Goal: Task Accomplishment & Management: Use online tool/utility

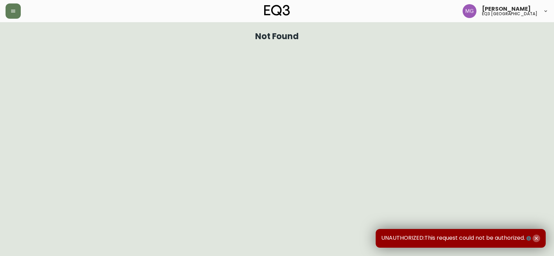
click at [537, 239] on icon "button" at bounding box center [537, 239] width 6 height 6
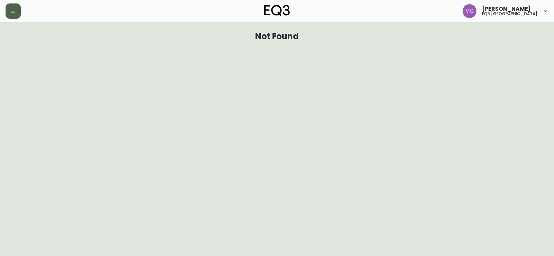
click at [9, 10] on button "button" at bounding box center [13, 10] width 15 height 15
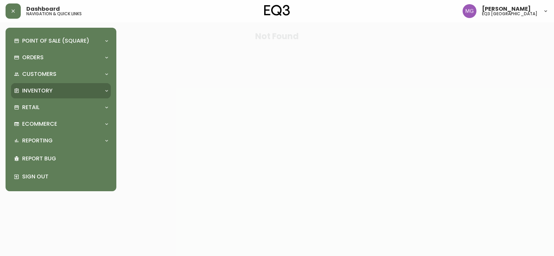
click at [45, 93] on p "Inventory" at bounding box center [37, 91] width 30 height 8
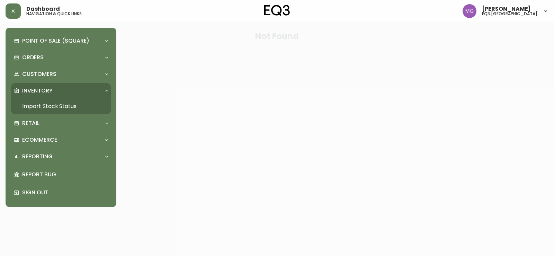
click at [63, 107] on link "Import Stock Status" at bounding box center [61, 106] width 100 height 16
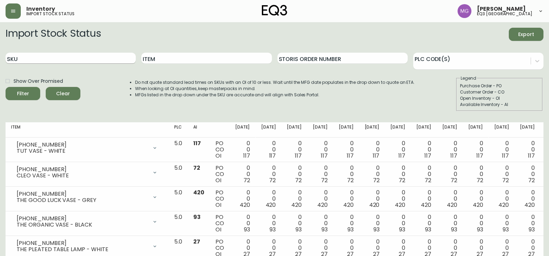
click at [90, 55] on input "SKU" at bounding box center [71, 58] width 130 height 11
paste input "[PHONE_NUMBER]"
type input "[PHONE_NUMBER]"
click at [6, 87] on button "Filter" at bounding box center [23, 93] width 35 height 13
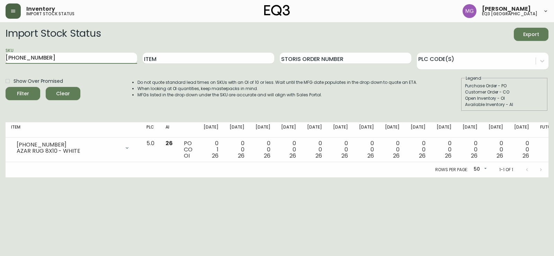
click at [11, 14] on button "button" at bounding box center [13, 10] width 15 height 15
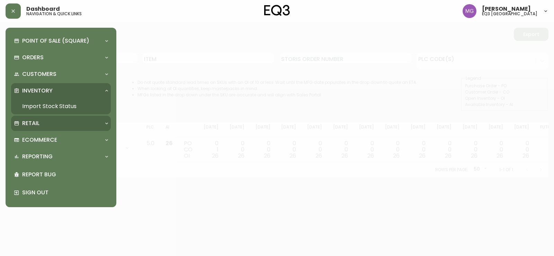
click at [40, 122] on div "Retail" at bounding box center [57, 124] width 87 height 8
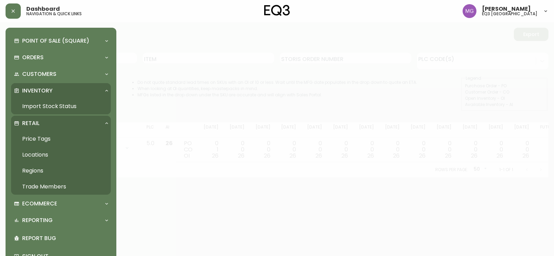
click at [44, 139] on link "Price Tags" at bounding box center [61, 139] width 100 height 16
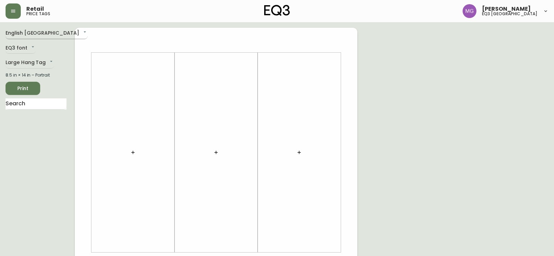
click at [46, 36] on body "Retail price tags [PERSON_NAME] eq3 [GEOGRAPHIC_DATA] English [GEOGRAPHIC_DATA]…" at bounding box center [277, 246] width 554 height 493
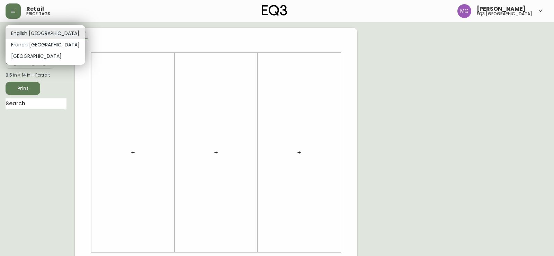
click at [42, 45] on li "French [GEOGRAPHIC_DATA]" at bounding box center [46, 44] width 80 height 11
type input "fr_CA"
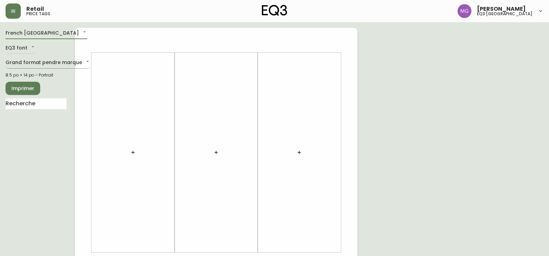
click at [29, 64] on body "Retail price tags [PERSON_NAME] eq3 [GEOGRAPHIC_DATA] [GEOGRAPHIC_DATA] fr_CA E…" at bounding box center [274, 246] width 549 height 493
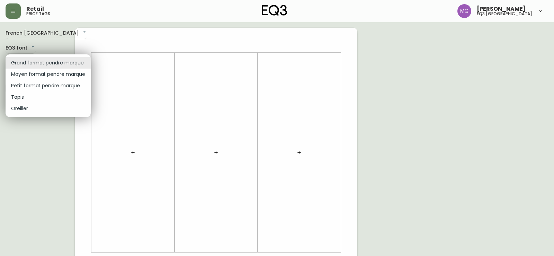
click at [36, 86] on li "Petit format pendre marque" at bounding box center [48, 85] width 85 height 11
type input "small"
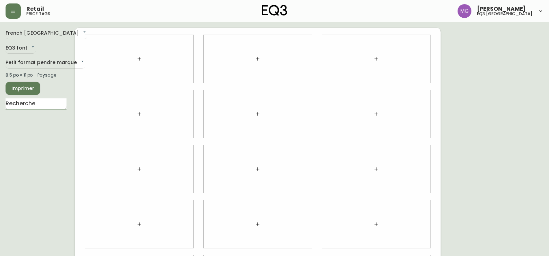
click at [41, 104] on input "text" at bounding box center [36, 103] width 61 height 11
type input "orb"
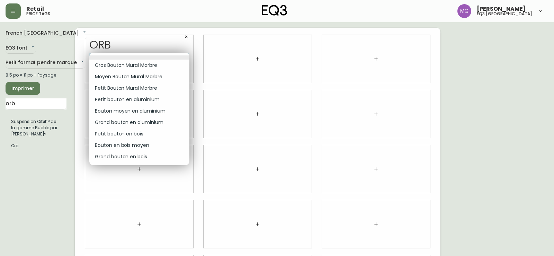
click at [183, 55] on body "Retail price tags [PERSON_NAME] eq3 [GEOGRAPHIC_DATA] [GEOGRAPHIC_DATA] fr_CA E…" at bounding box center [277, 155] width 554 height 310
click at [147, 87] on li "Petit Bouton Mural Marbre" at bounding box center [139, 87] width 100 height 11
type input "2"
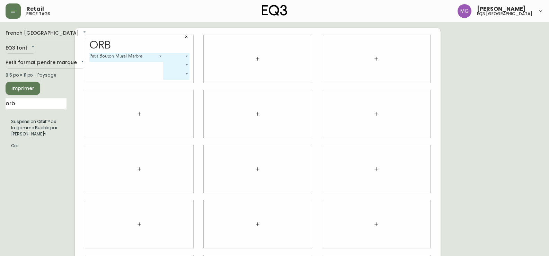
click at [184, 57] on body "Retail price tags [PERSON_NAME] eq3 [GEOGRAPHIC_DATA] [GEOGRAPHIC_DATA] fr_CA E…" at bounding box center [274, 155] width 549 height 310
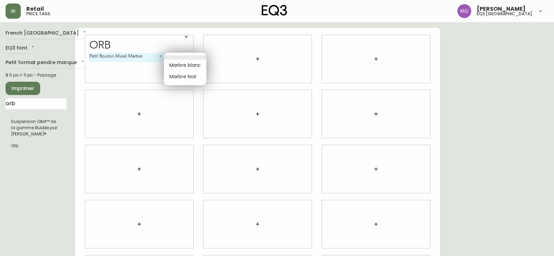
click at [187, 79] on li "Marbre Noir" at bounding box center [185, 76] width 43 height 11
type input "1"
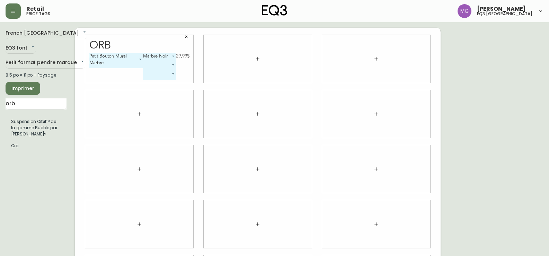
click at [155, 67] on body "Retail price tags [PERSON_NAME] eq3 [GEOGRAPHIC_DATA] [GEOGRAPHIC_DATA] fr_CA E…" at bounding box center [274, 155] width 549 height 310
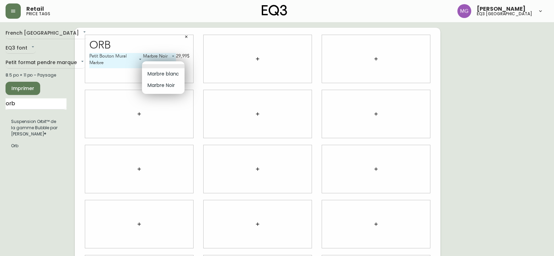
click at [131, 77] on div at bounding box center [277, 128] width 554 height 256
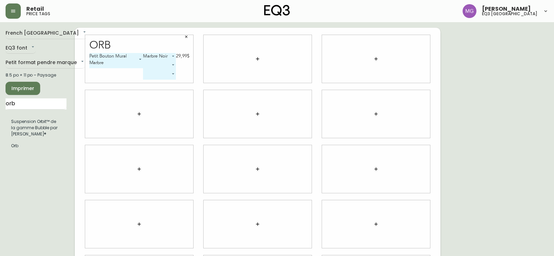
click at [174, 65] on body "Retail price tags [PERSON_NAME] eq3 [GEOGRAPHIC_DATA] [GEOGRAPHIC_DATA] fr_CA E…" at bounding box center [277, 155] width 554 height 310
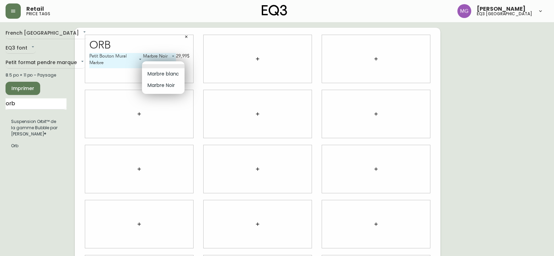
click at [173, 76] on li "Marbre blanc" at bounding box center [163, 73] width 43 height 11
type input "0"
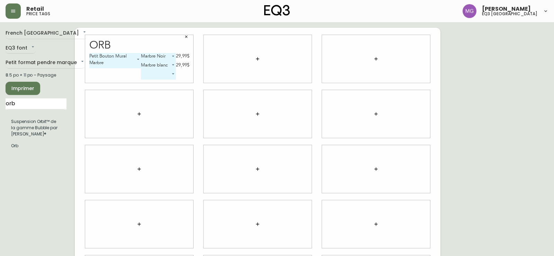
click at [173, 76] on body "Retail price tags [PERSON_NAME] eq3 [GEOGRAPHIC_DATA] [GEOGRAPHIC_DATA] fr_CA E…" at bounding box center [277, 155] width 554 height 310
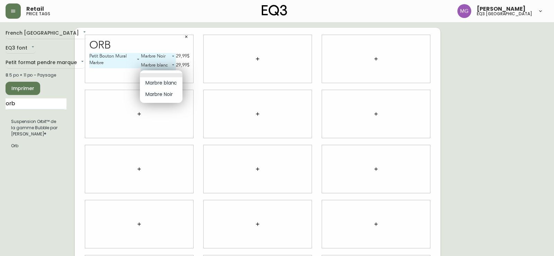
click at [204, 81] on div at bounding box center [277, 128] width 554 height 256
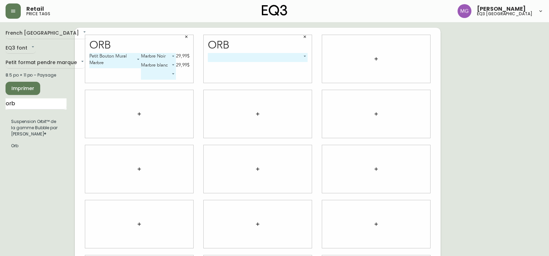
click at [305, 55] on body "Retail price tags [PERSON_NAME] eq3 [GEOGRAPHIC_DATA] [GEOGRAPHIC_DATA] fr_CA E…" at bounding box center [274, 155] width 549 height 310
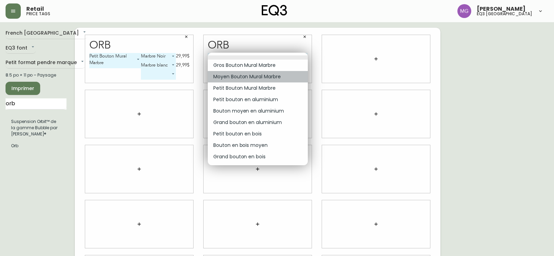
click at [280, 77] on li "Moyen Bouton Mural Marbre" at bounding box center [258, 76] width 100 height 11
type input "1"
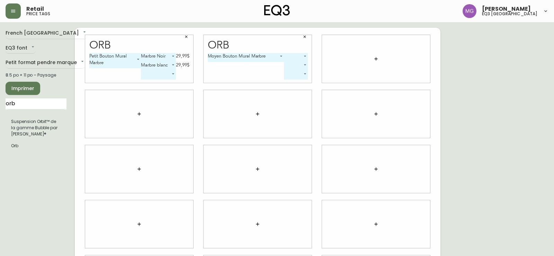
click at [304, 54] on body "Retail price tags [PERSON_NAME] eq3 [GEOGRAPHIC_DATA] [GEOGRAPHIC_DATA] fr_CA E…" at bounding box center [277, 155] width 554 height 310
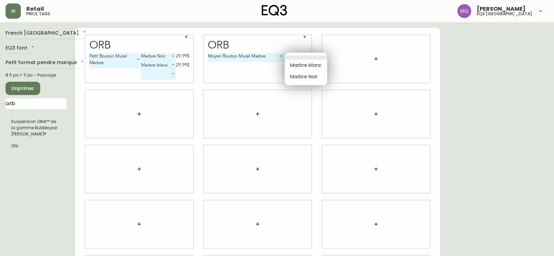
click at [304, 67] on li "Marbre blanc" at bounding box center [306, 65] width 43 height 11
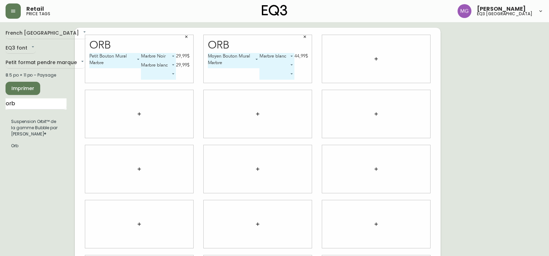
click at [290, 55] on body "Retail price tags [PERSON_NAME] eq3 [GEOGRAPHIC_DATA] [GEOGRAPHIC_DATA] fr_CA E…" at bounding box center [274, 155] width 549 height 310
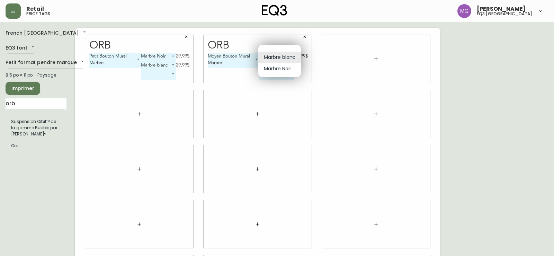
click at [289, 68] on li "Marbre Noir" at bounding box center [280, 68] width 43 height 11
type input "1"
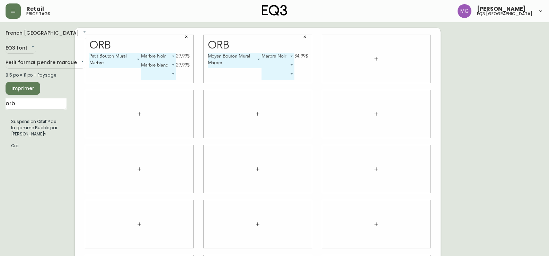
click at [291, 65] on body "Retail price tags [PERSON_NAME] eq3 [GEOGRAPHIC_DATA] [GEOGRAPHIC_DATA] fr_CA E…" at bounding box center [274, 155] width 549 height 310
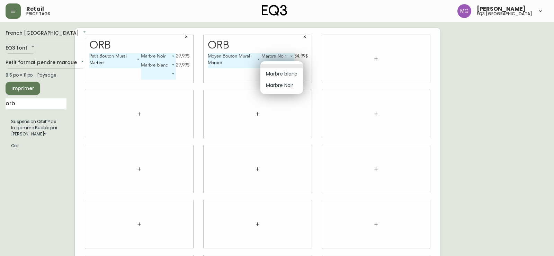
click at [291, 82] on li "Marbre Noir" at bounding box center [282, 85] width 43 height 11
type input "1"
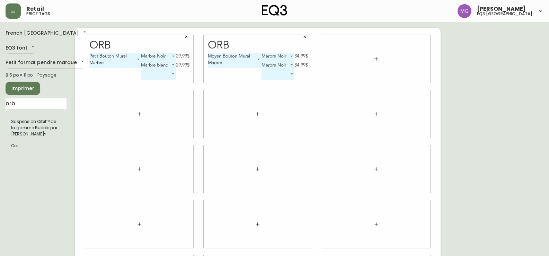
click at [369, 58] on div at bounding box center [376, 59] width 108 height 48
click at [417, 57] on body "Retail price tags [PERSON_NAME] eq3 [GEOGRAPHIC_DATA] [GEOGRAPHIC_DATA] fr_CA E…" at bounding box center [274, 155] width 549 height 310
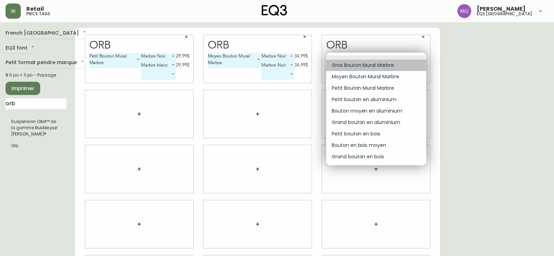
click at [382, 67] on li "Gros Bouton Mural Marbre" at bounding box center [376, 65] width 100 height 11
type input "0"
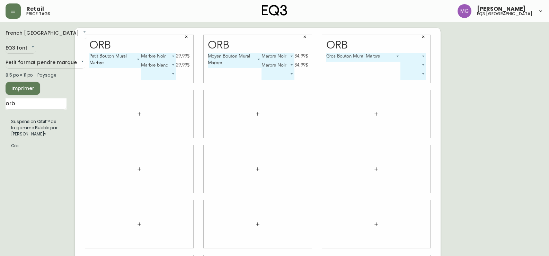
click at [414, 57] on body "Retail price tags [PERSON_NAME] eq3 [GEOGRAPHIC_DATA] [GEOGRAPHIC_DATA] fr_CA E…" at bounding box center [274, 155] width 549 height 310
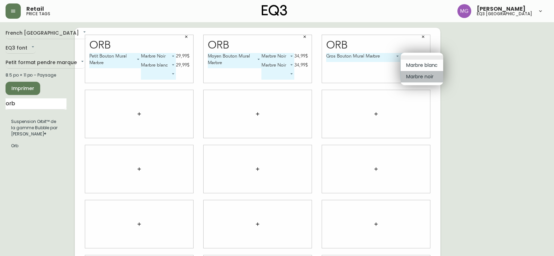
click at [414, 74] on li "Marbre noir" at bounding box center [422, 76] width 43 height 11
type input "1"
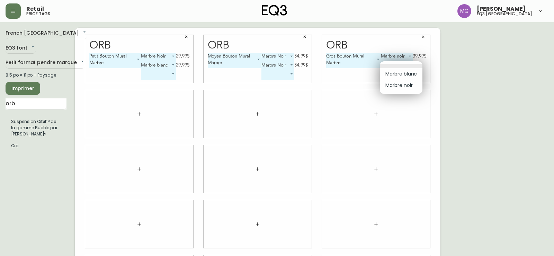
click at [408, 69] on body "Retail price tags [PERSON_NAME] eq3 [GEOGRAPHIC_DATA] [GEOGRAPHIC_DATA] fr_CA E…" at bounding box center [277, 155] width 554 height 310
click at [413, 75] on li "Marbre blanc" at bounding box center [401, 73] width 43 height 11
type input "0"
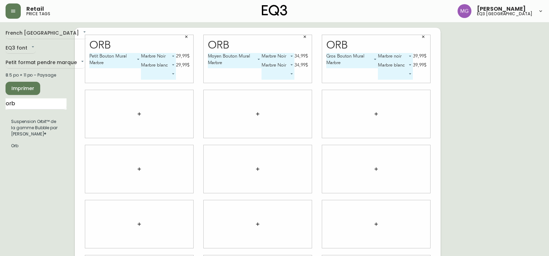
click at [289, 65] on body "Retail price tags [PERSON_NAME] eq3 [GEOGRAPHIC_DATA] [GEOGRAPHIC_DATA] fr_CA E…" at bounding box center [274, 155] width 549 height 310
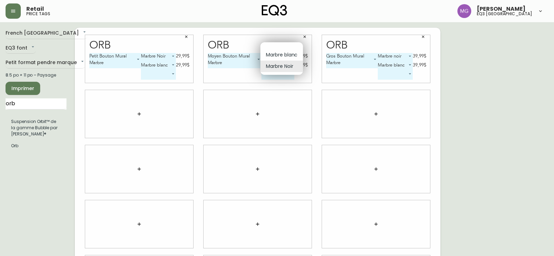
click at [291, 55] on li "Marbre blanc" at bounding box center [282, 54] width 43 height 11
type input "0"
